Goal: Information Seeking & Learning: Learn about a topic

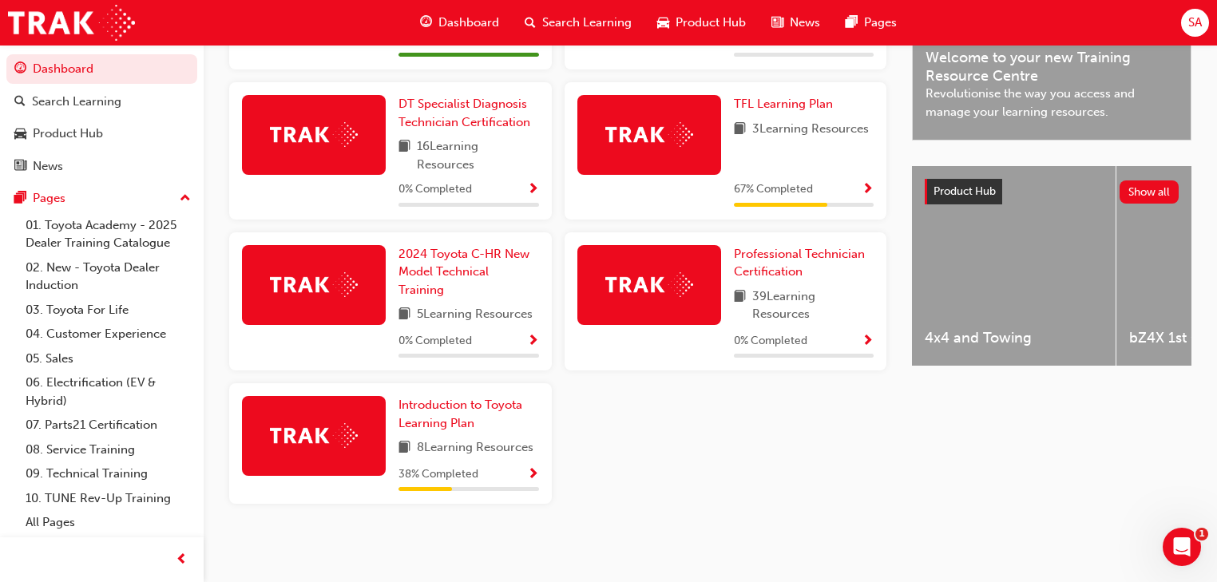
scroll to position [449, 0]
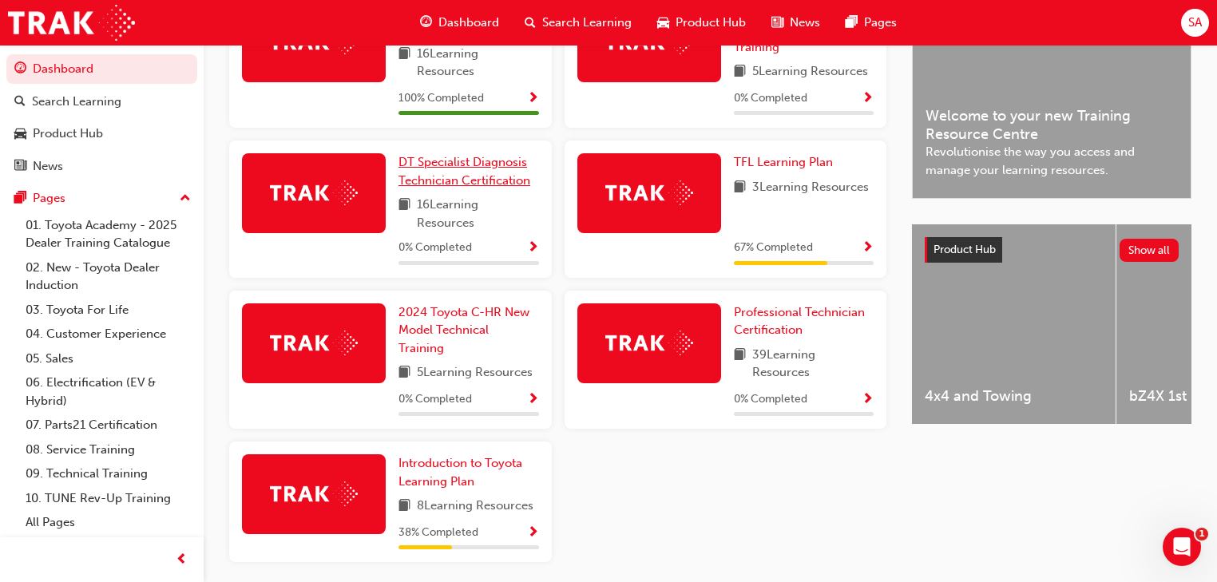
click at [444, 165] on span "DT Specialist Diagnosis Technician Certification" at bounding box center [465, 171] width 132 height 33
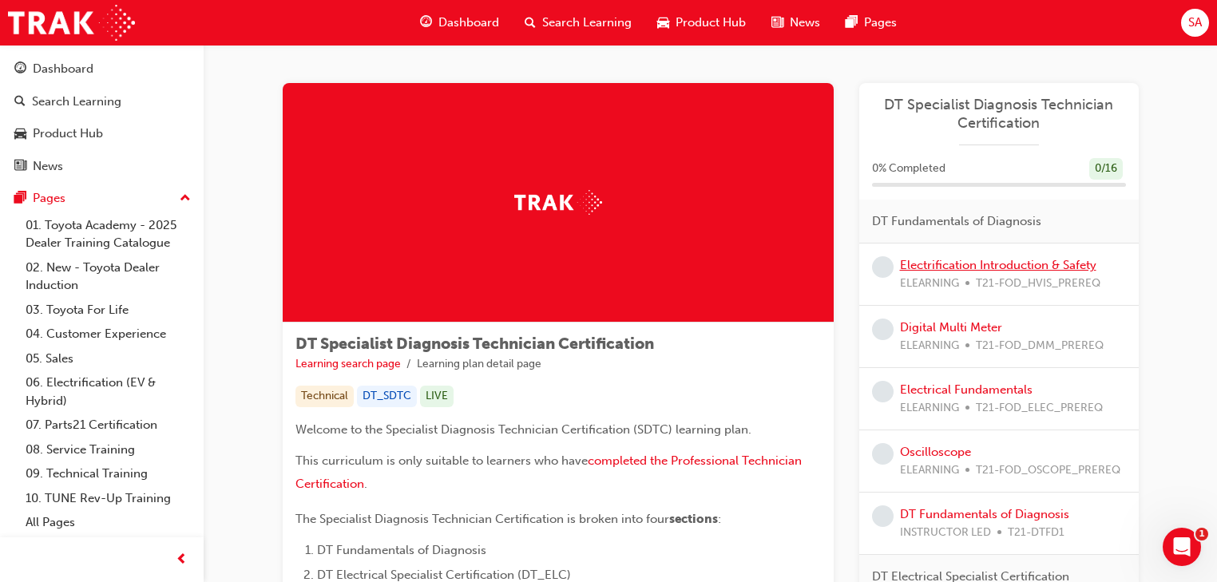
click at [962, 268] on link "Electrification Introduction & Safety" at bounding box center [998, 265] width 196 height 14
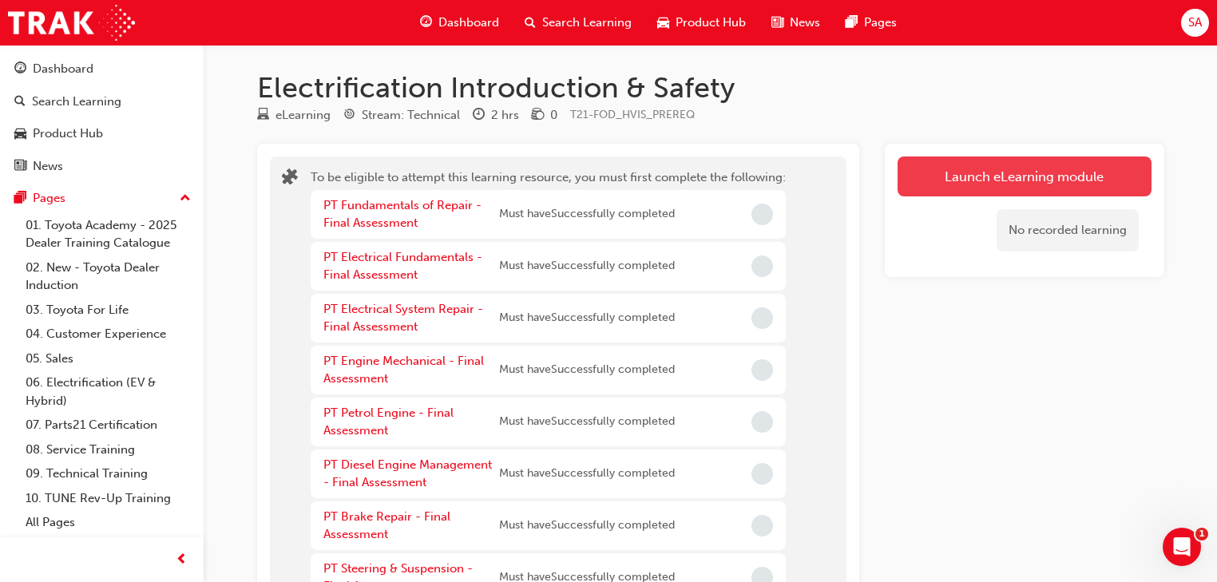
click at [1009, 173] on button "Launch eLearning module" at bounding box center [1025, 177] width 254 height 40
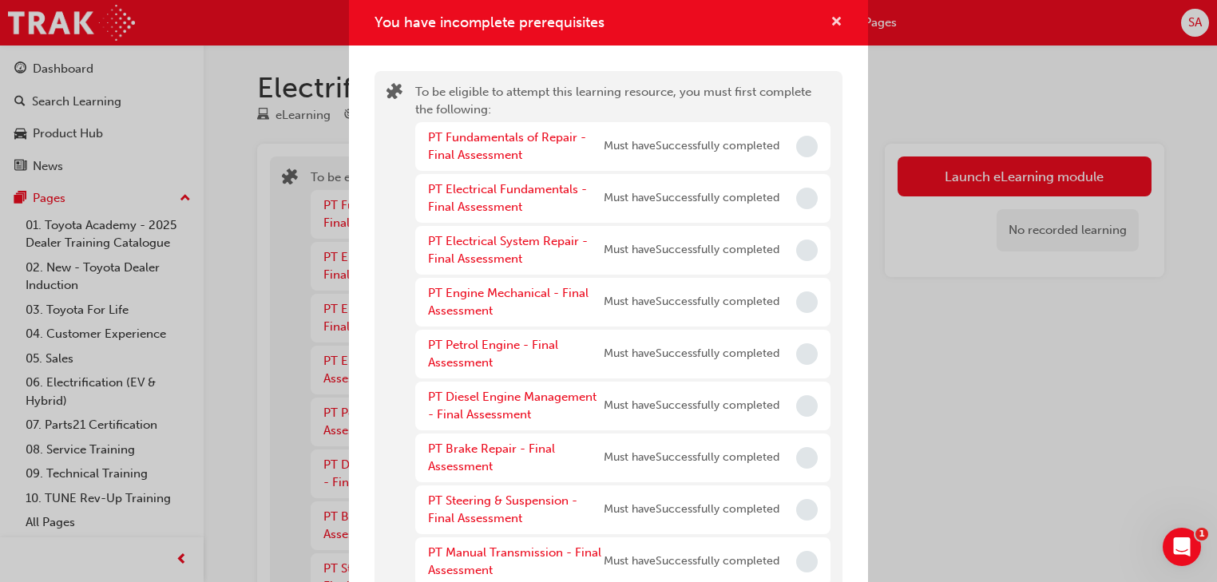
click at [831, 18] on span "cross-icon" at bounding box center [837, 23] width 12 height 14
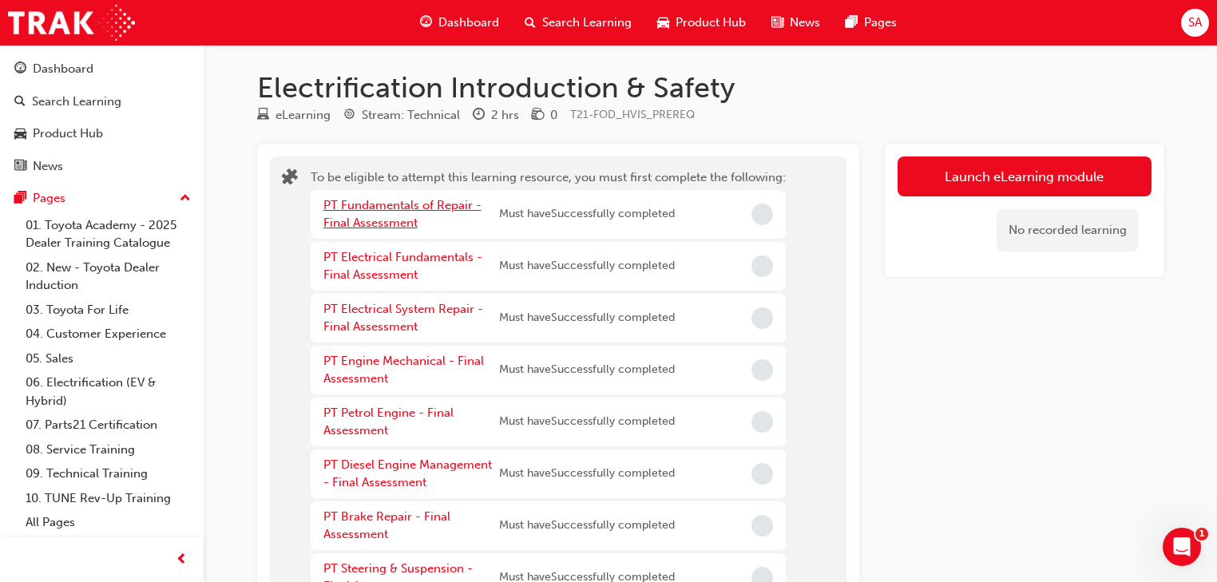
click at [431, 204] on link "PT Fundamentals of Repair - Final Assessment" at bounding box center [402, 214] width 158 height 33
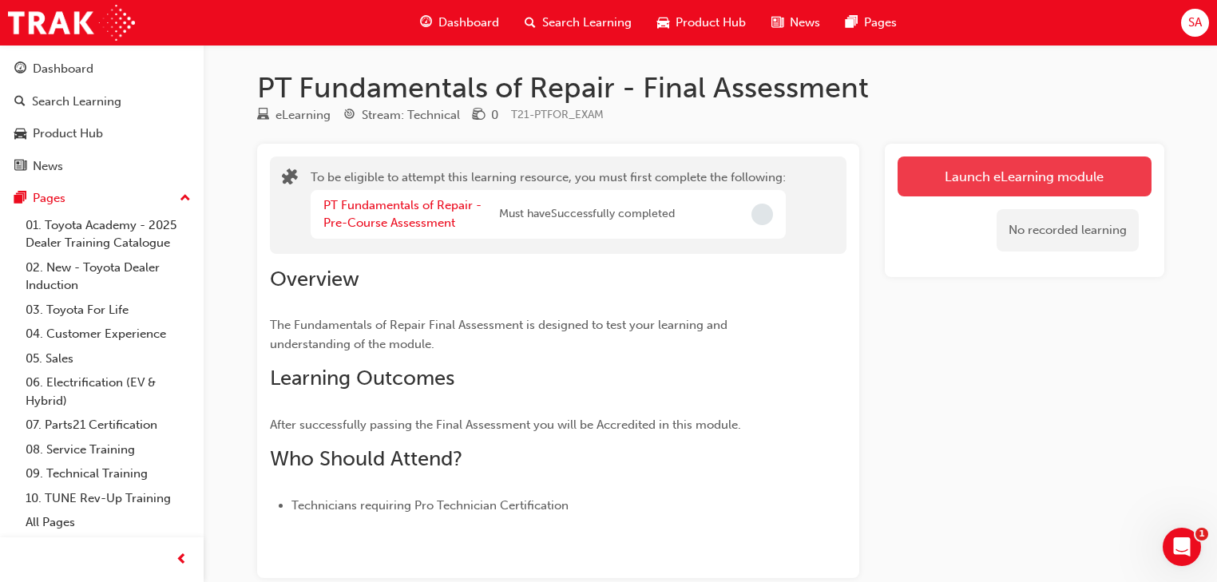
click at [962, 169] on button "Launch eLearning module" at bounding box center [1025, 177] width 254 height 40
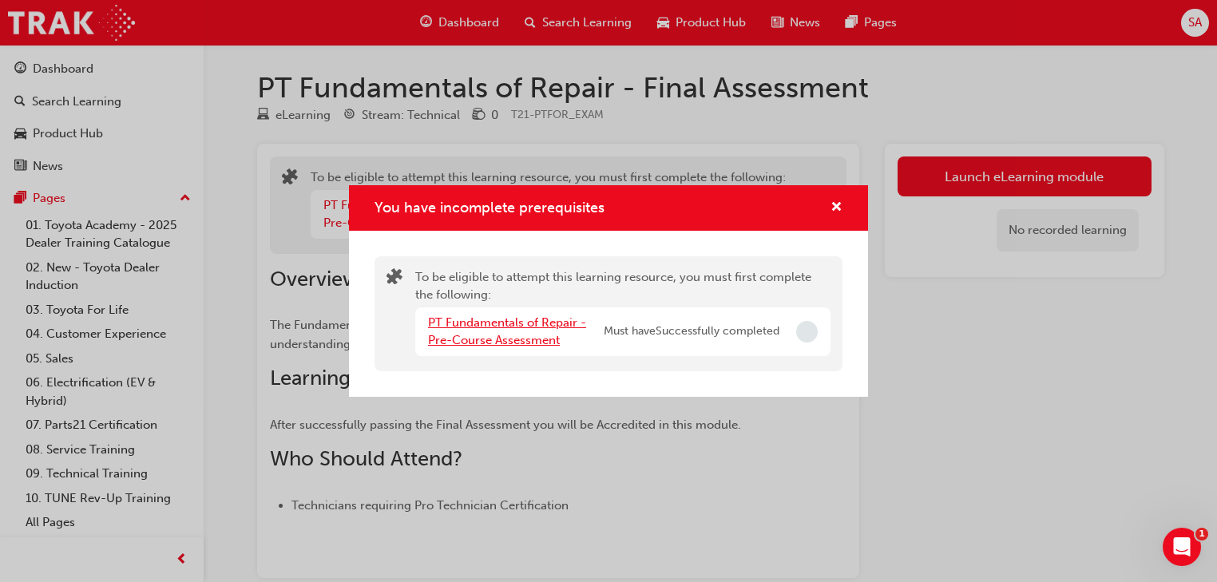
click at [521, 325] on link "PT Fundamentals of Repair - Pre-Course Assessment" at bounding box center [507, 332] width 158 height 33
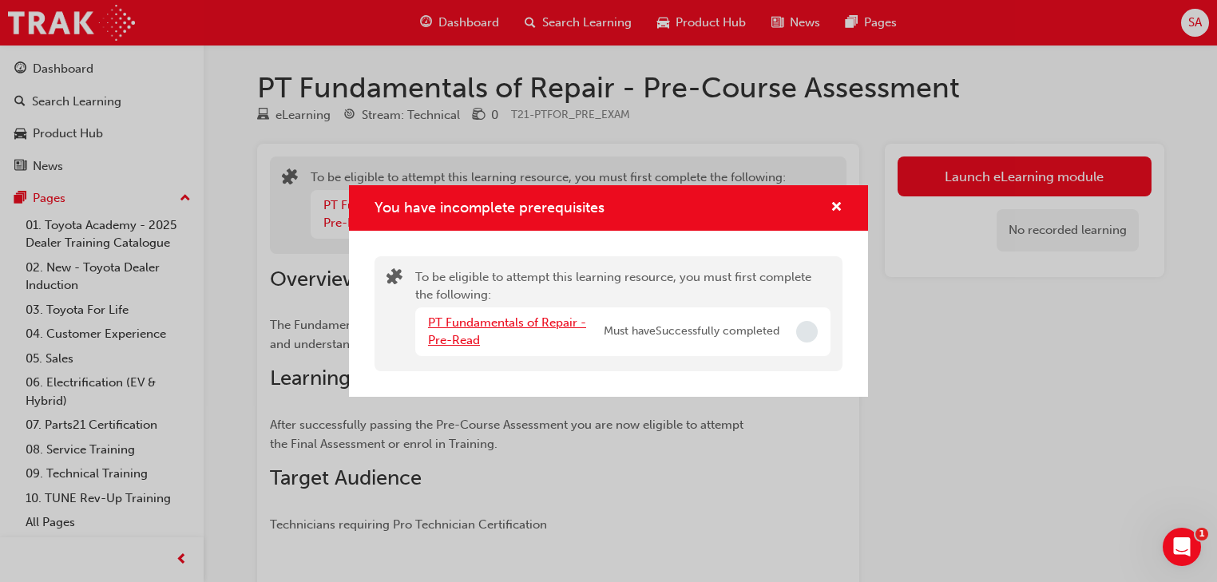
click at [470, 320] on link "PT Fundamentals of Repair - Pre-Read" at bounding box center [507, 332] width 158 height 33
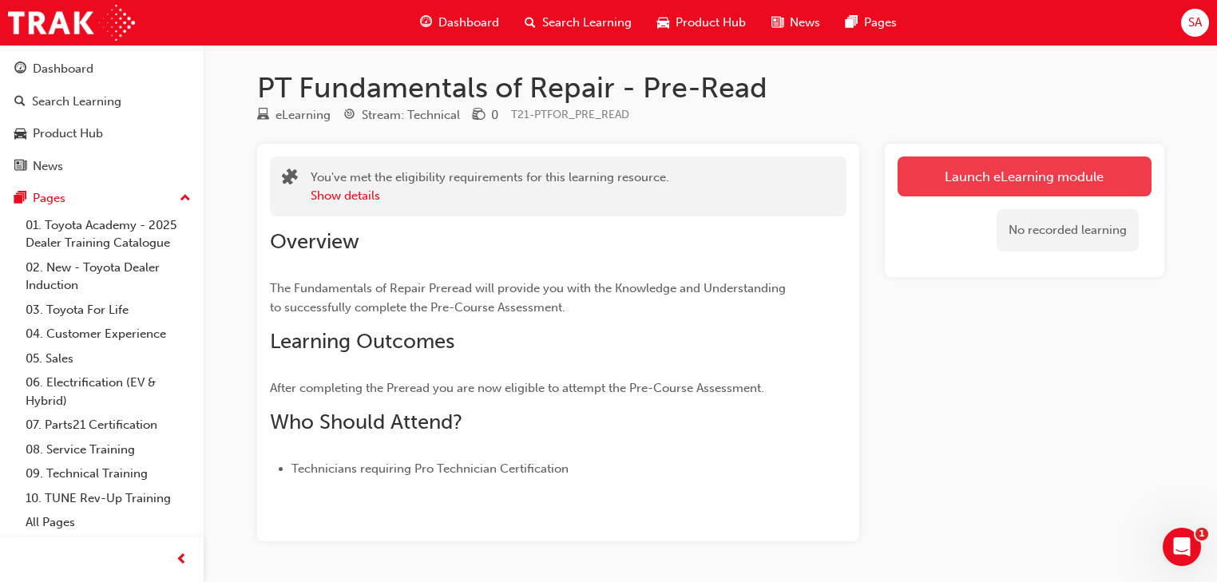
click at [1022, 175] on link "Launch eLearning module" at bounding box center [1025, 177] width 254 height 40
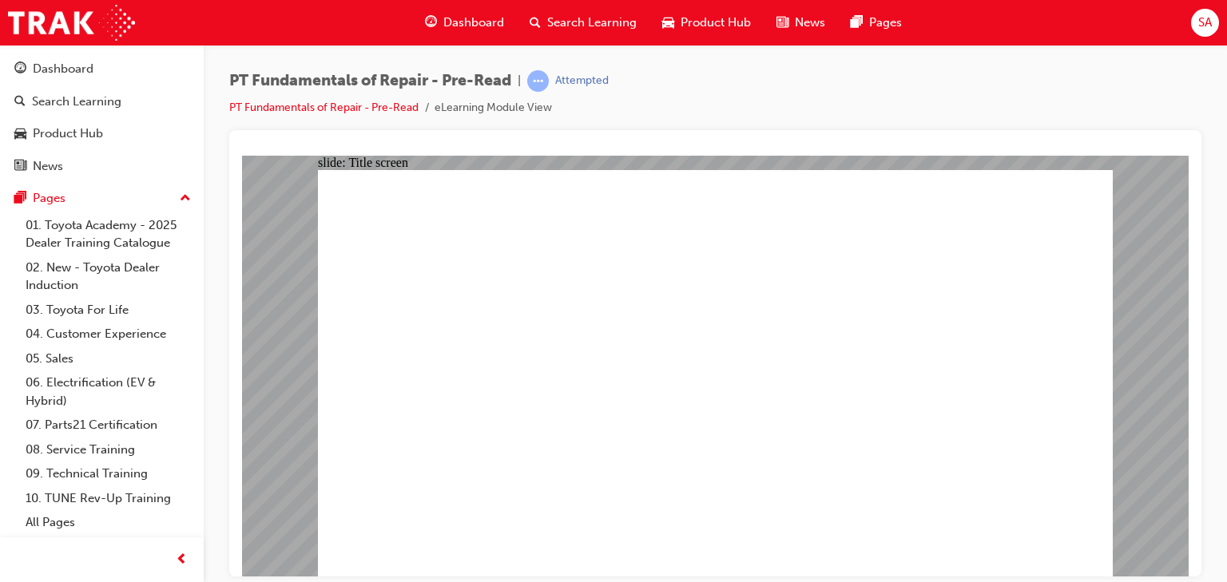
click at [472, 20] on span "Dashboard" at bounding box center [473, 23] width 61 height 18
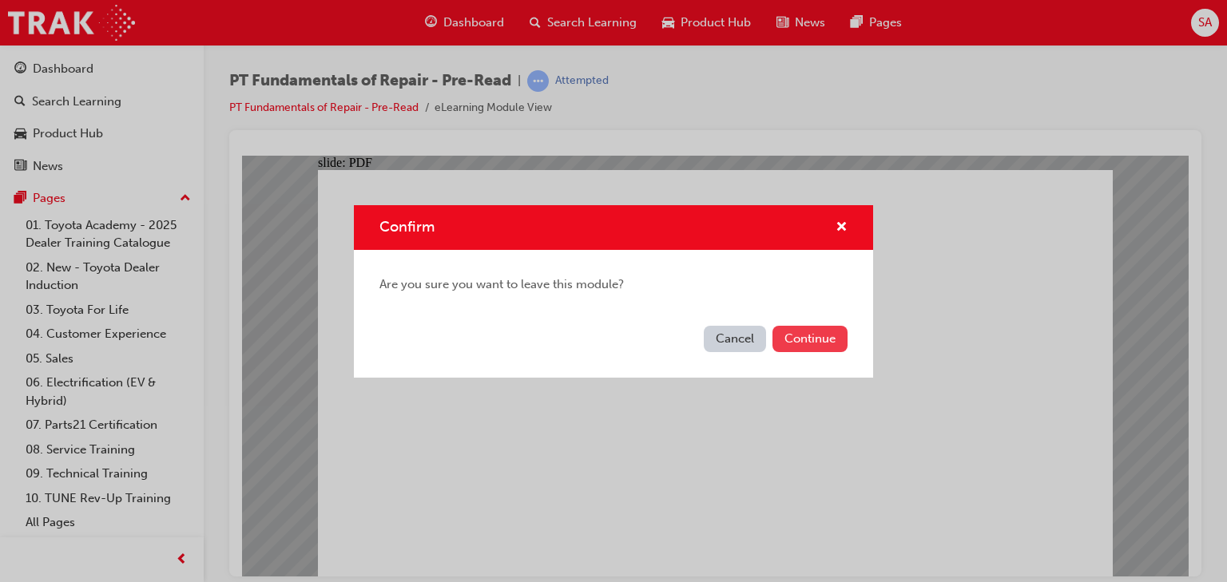
click at [815, 339] on button "Continue" at bounding box center [809, 339] width 75 height 26
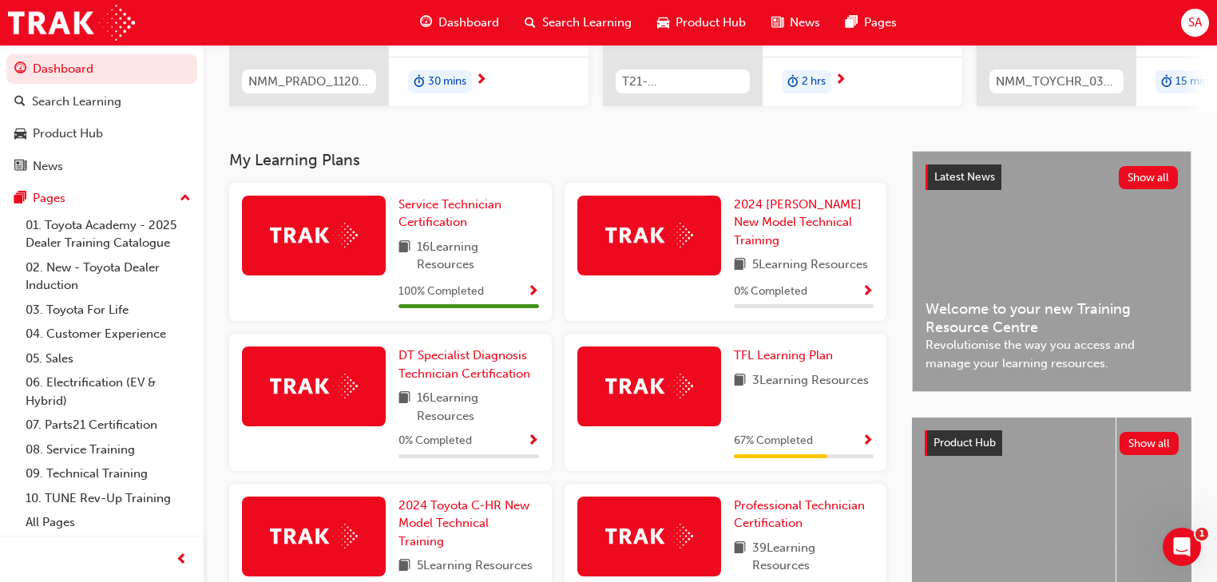
scroll to position [128, 0]
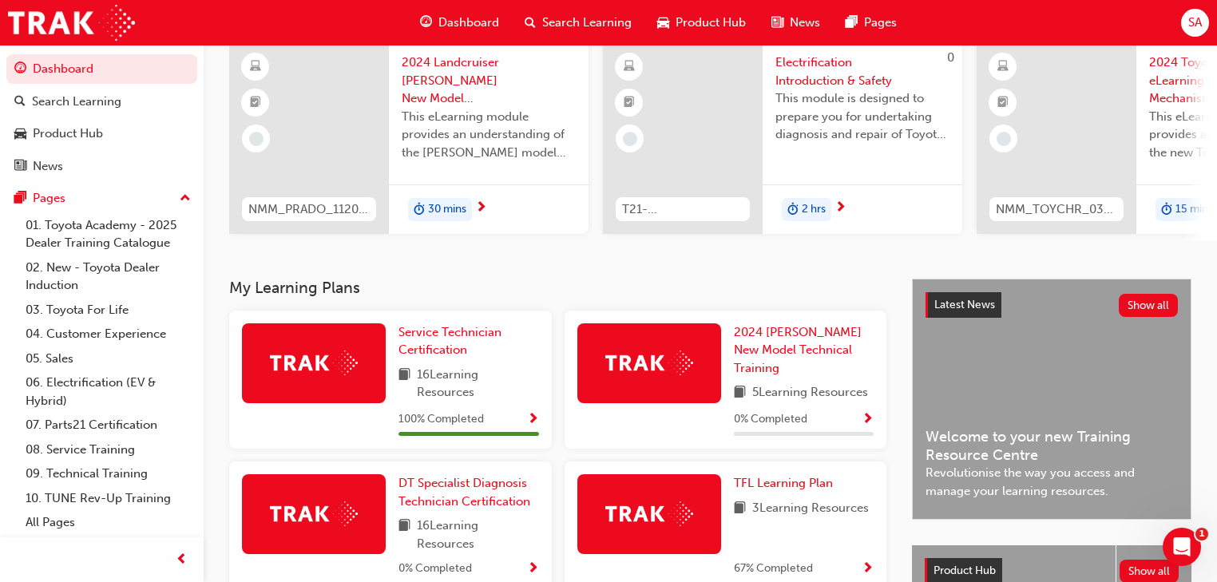
click at [1191, 27] on span "SA" at bounding box center [1196, 23] width 14 height 18
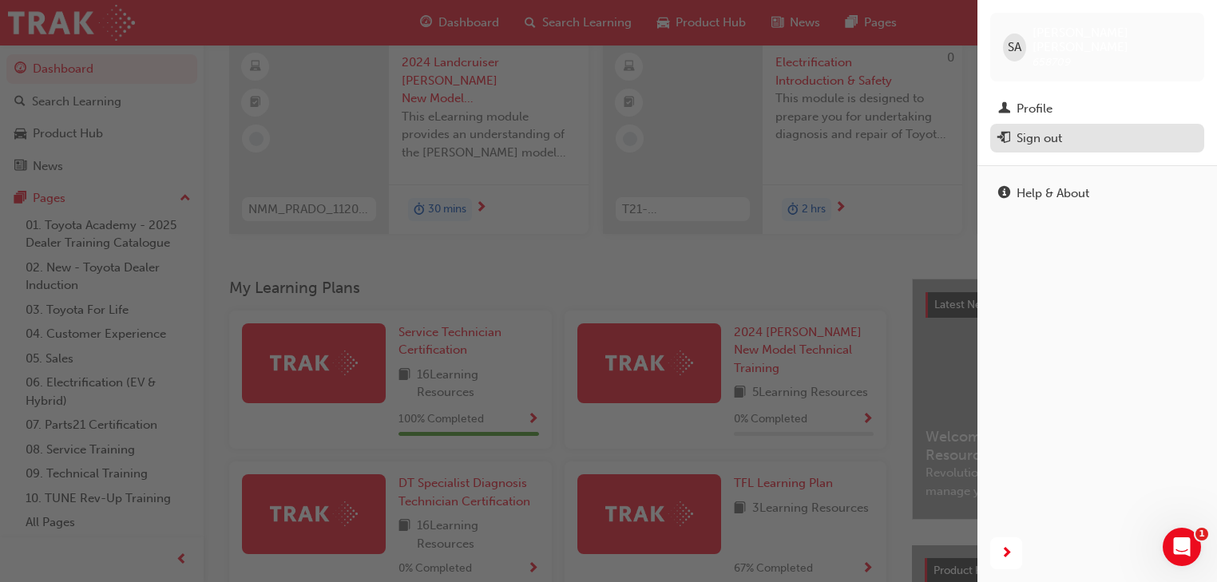
click at [1035, 129] on div "Sign out" at bounding box center [1040, 138] width 46 height 18
